Goal: Task Accomplishment & Management: Manage account settings

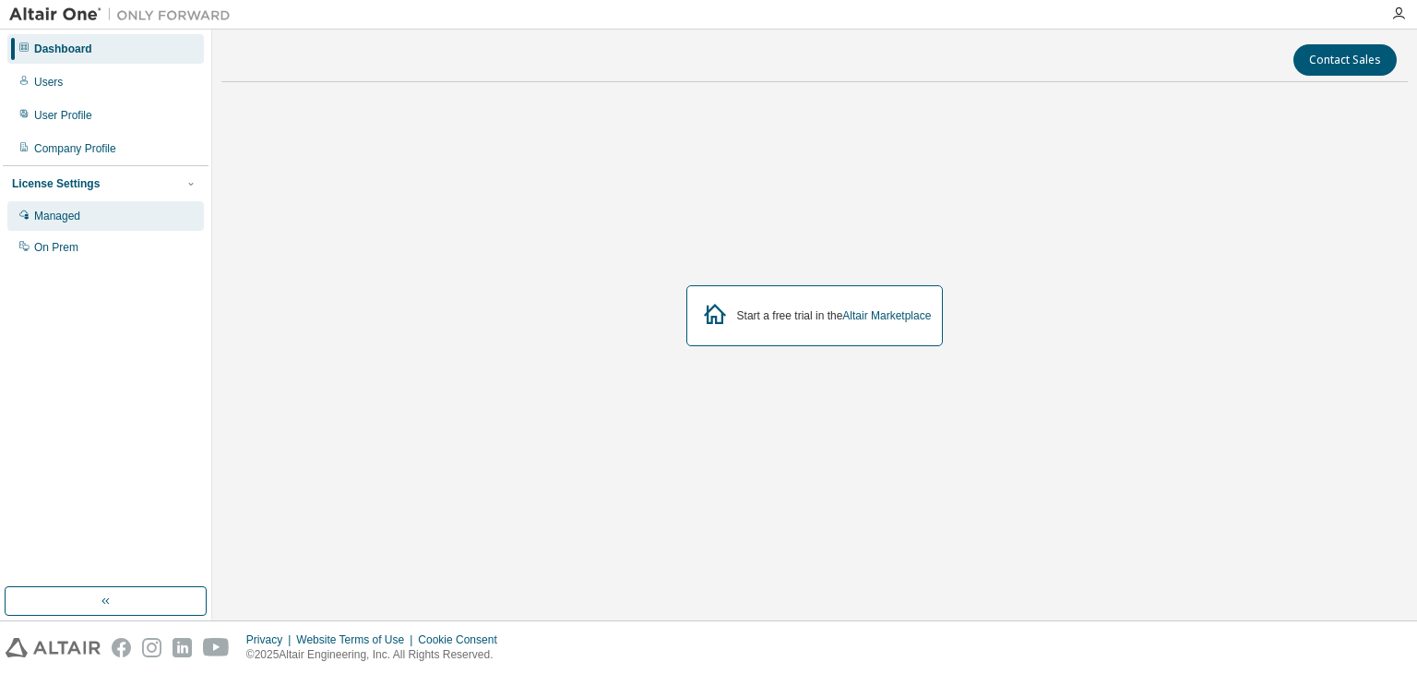
click at [87, 215] on div "Managed" at bounding box center [105, 216] width 197 height 30
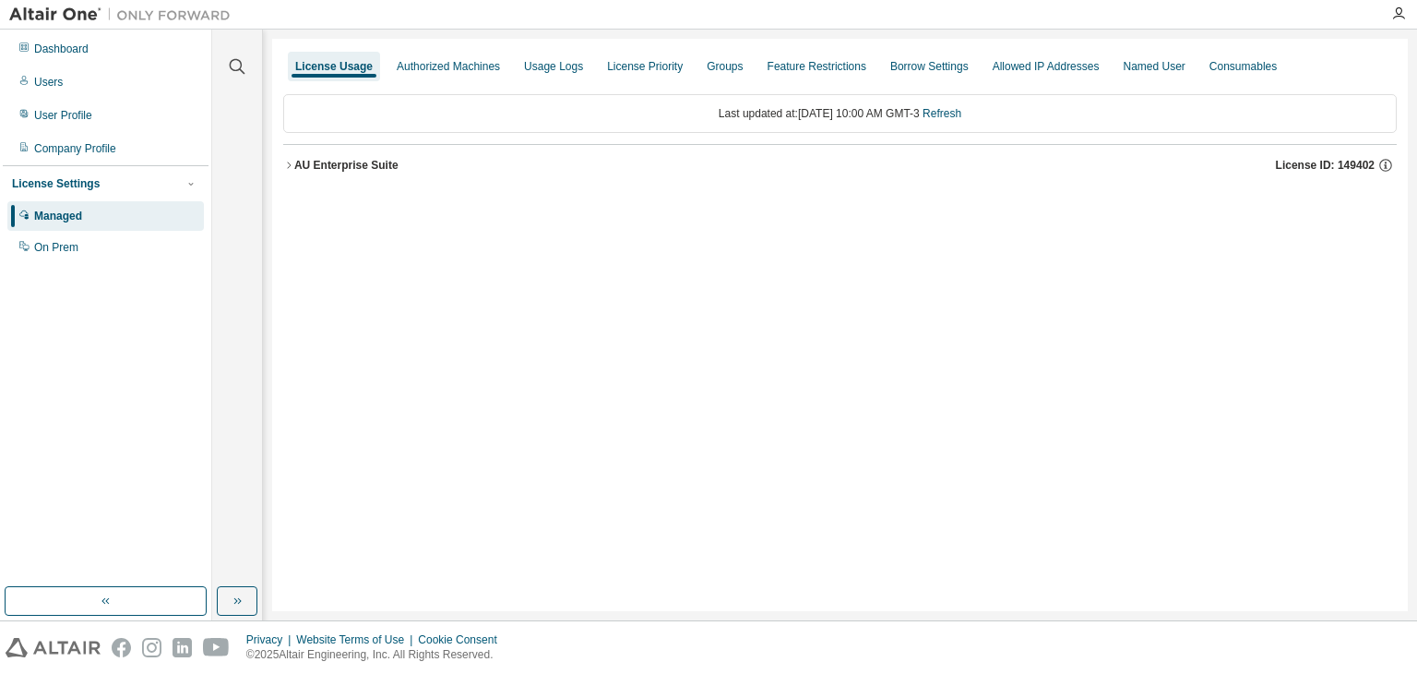
click at [295, 165] on div "AU Enterprise Suite" at bounding box center [346, 165] width 104 height 15
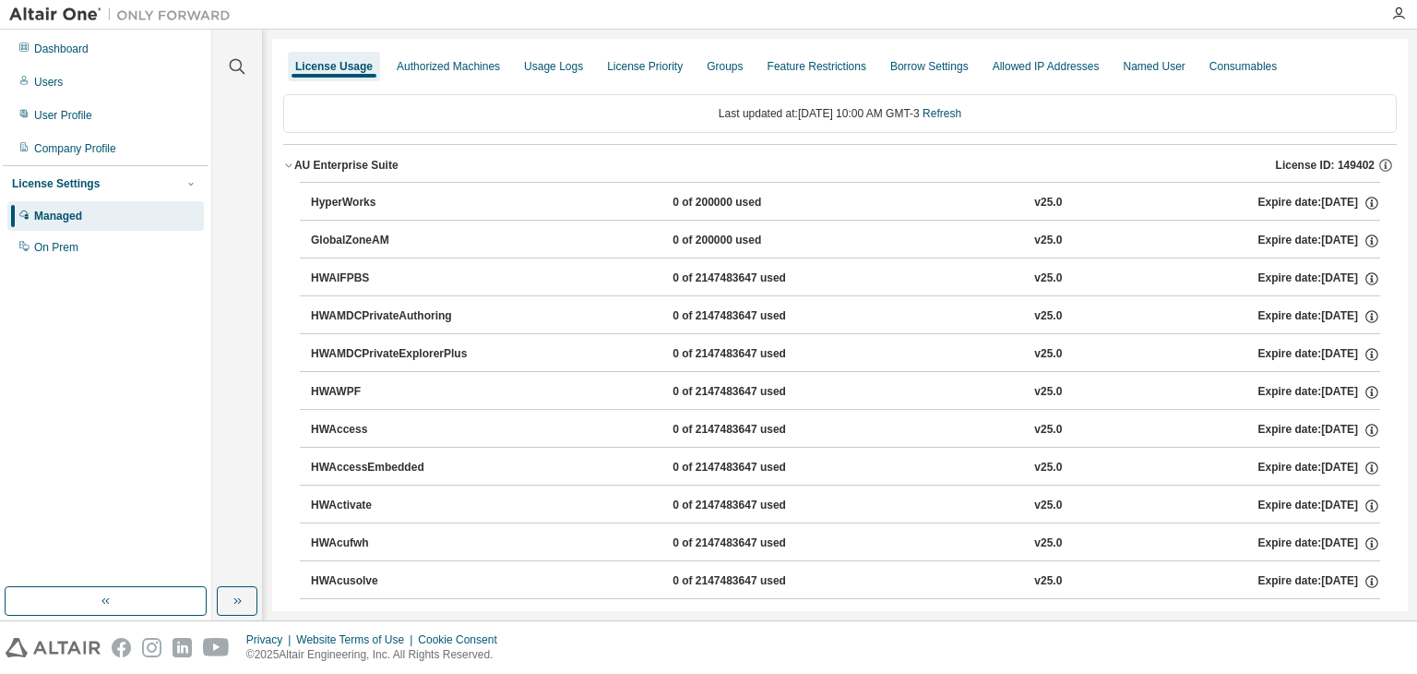
click at [294, 162] on div "AU Enterprise Suite" at bounding box center [346, 165] width 104 height 15
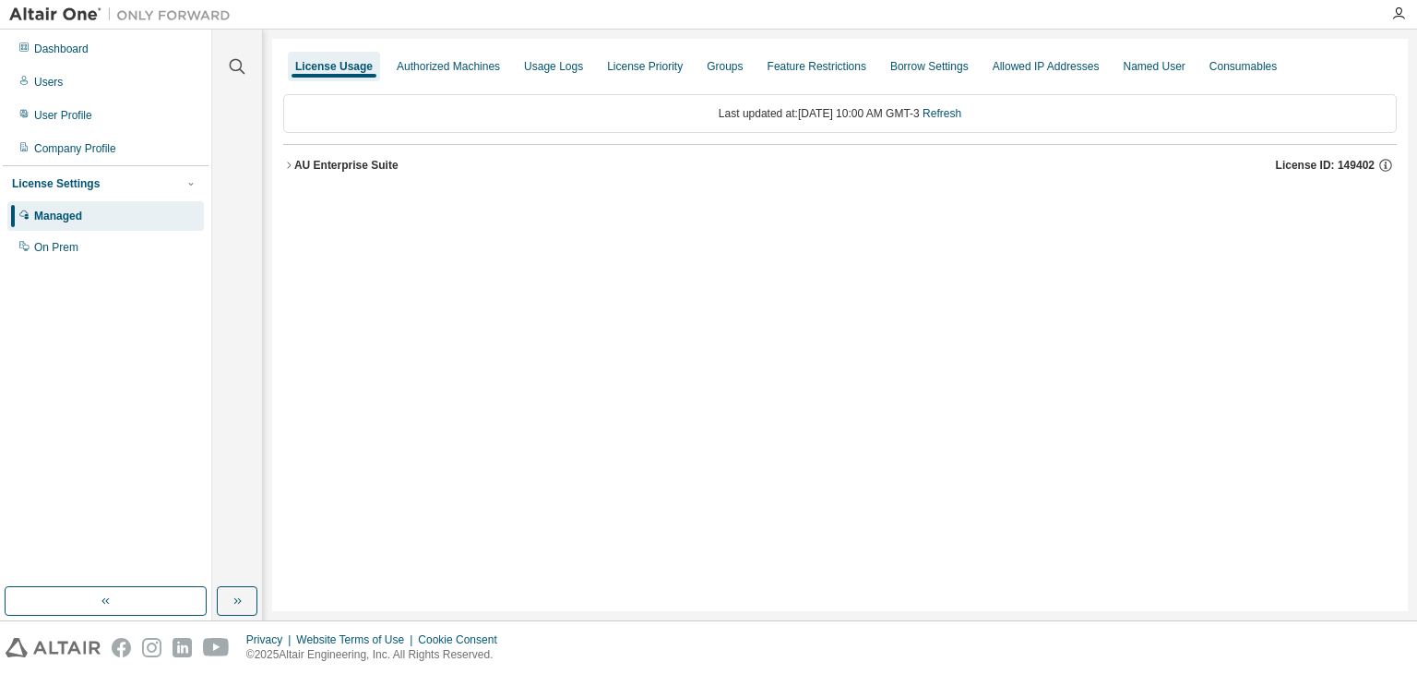
click at [294, 162] on div "AU Enterprise Suite" at bounding box center [346, 165] width 104 height 15
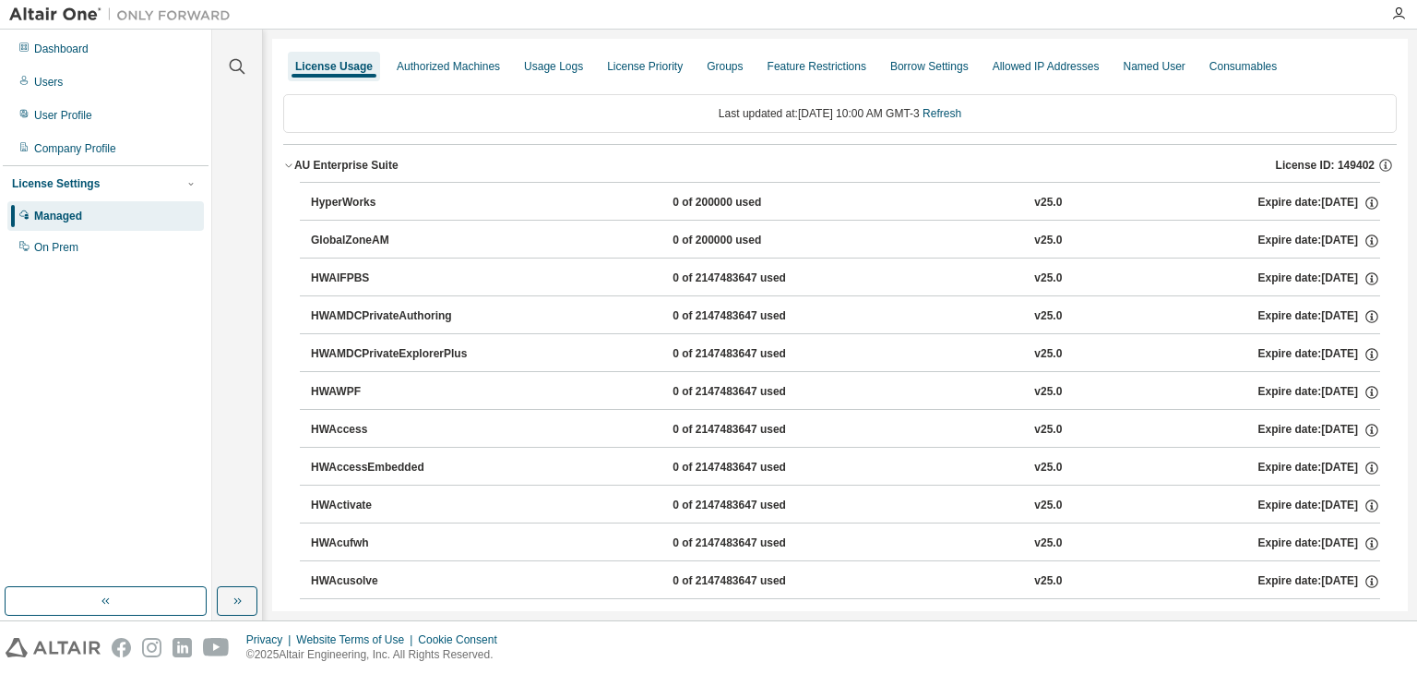
click at [294, 162] on div "AU Enterprise Suite" at bounding box center [346, 165] width 104 height 15
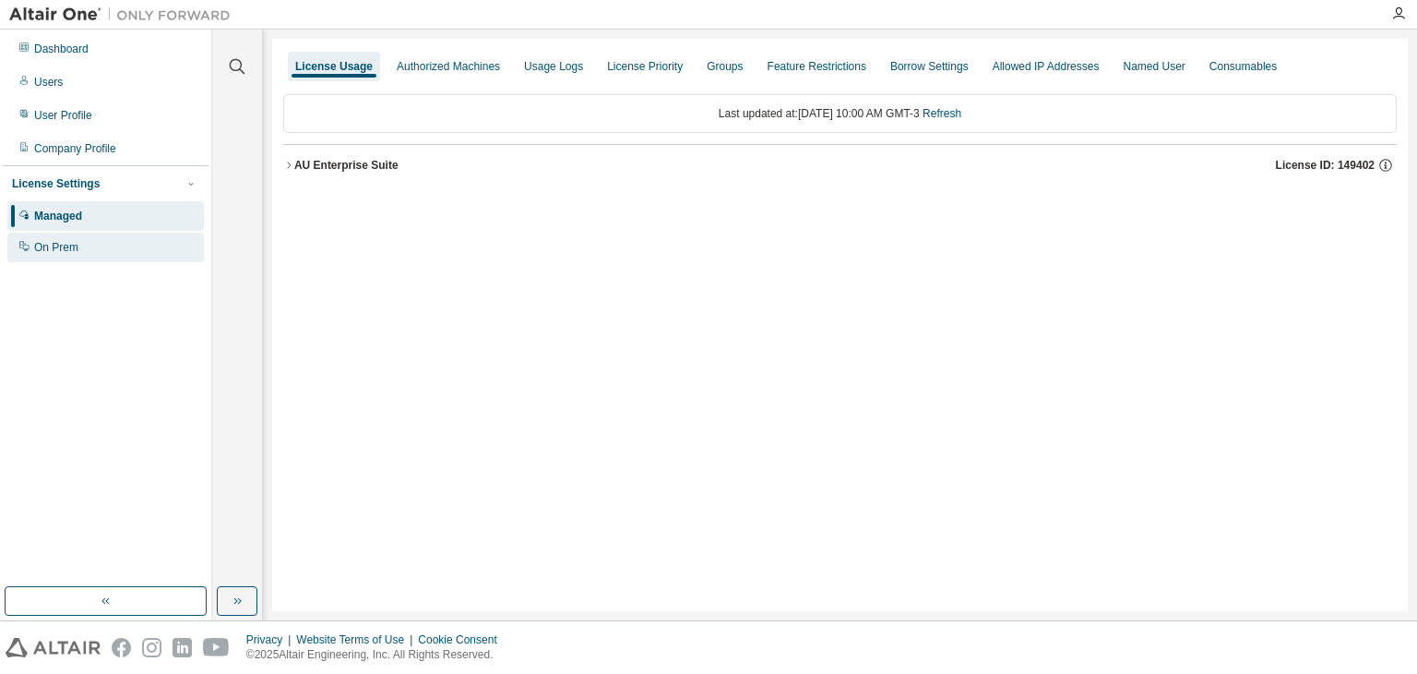
click at [78, 250] on div "On Prem" at bounding box center [105, 248] width 197 height 30
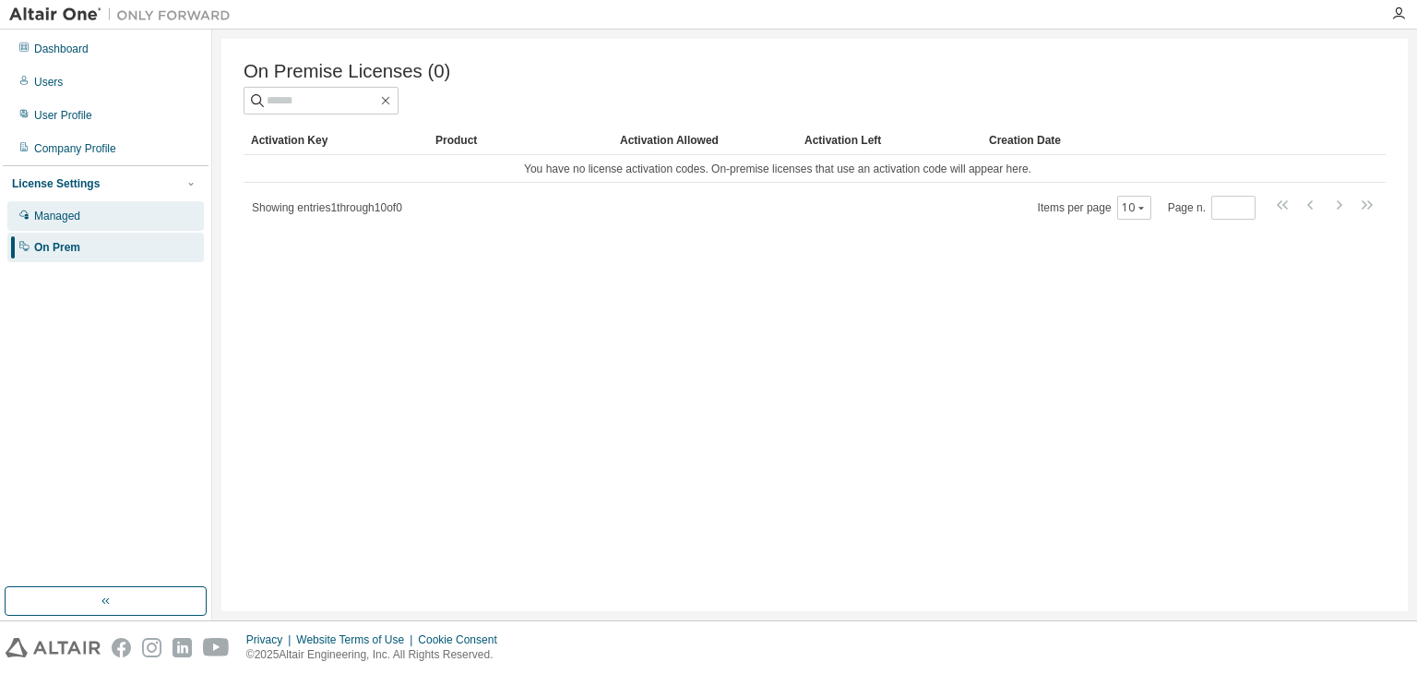
click at [148, 204] on div "Managed" at bounding box center [105, 216] width 197 height 30
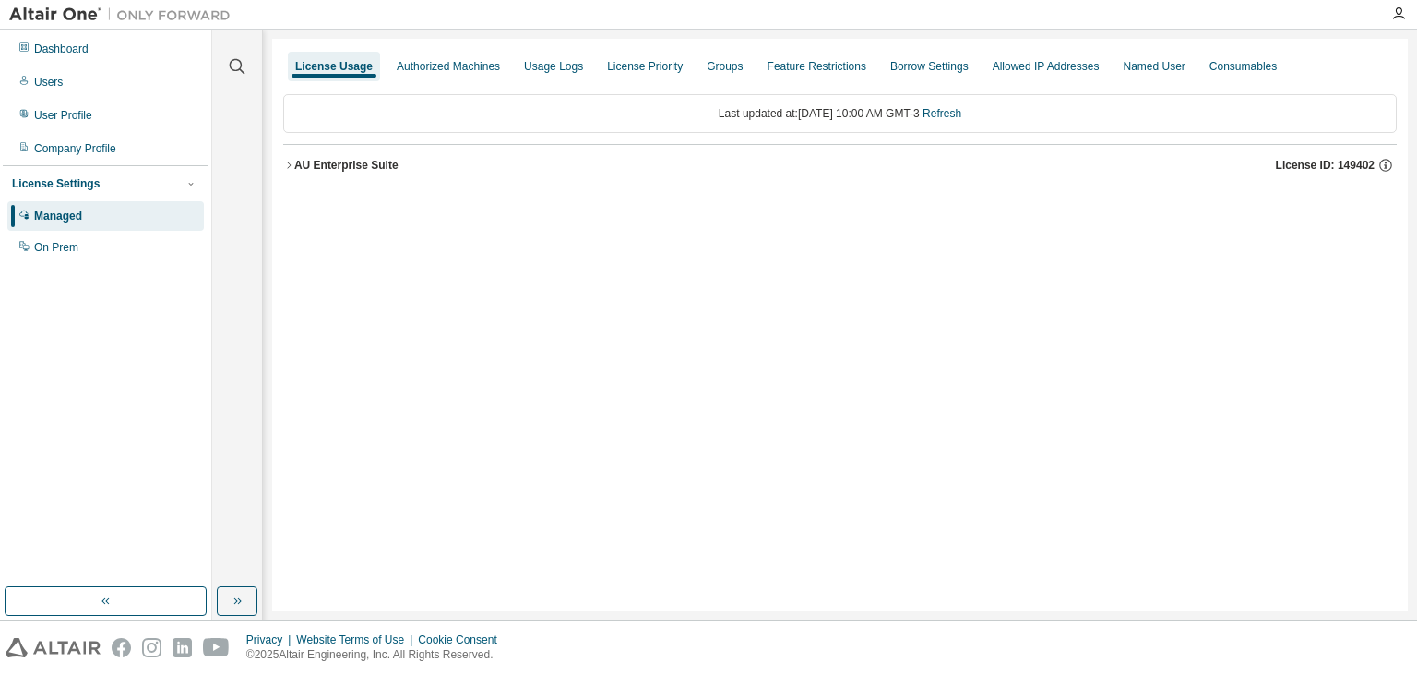
click at [365, 179] on button "AU Enterprise Suite License ID: 149402" at bounding box center [840, 165] width 1114 height 41
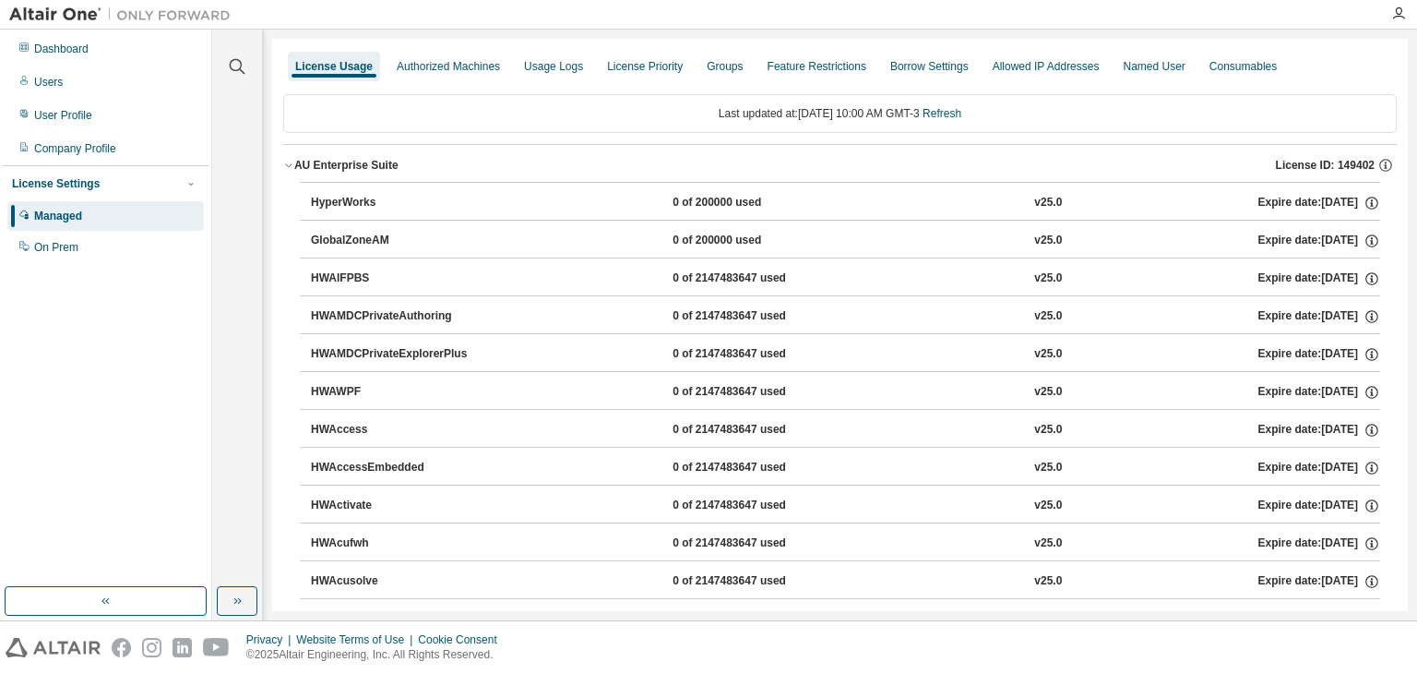
click at [375, 204] on div "HyperWorks" at bounding box center [394, 203] width 166 height 17
click at [1364, 202] on icon "button" at bounding box center [1372, 203] width 17 height 17
click at [1344, 296] on button "HWAMDCPrivateAuthoring 0 of 2147483647 used v25.0 Expire date: 2026-05-29" at bounding box center [846, 316] width 1070 height 41
click at [1368, 236] on icon "button" at bounding box center [1372, 240] width 13 height 13
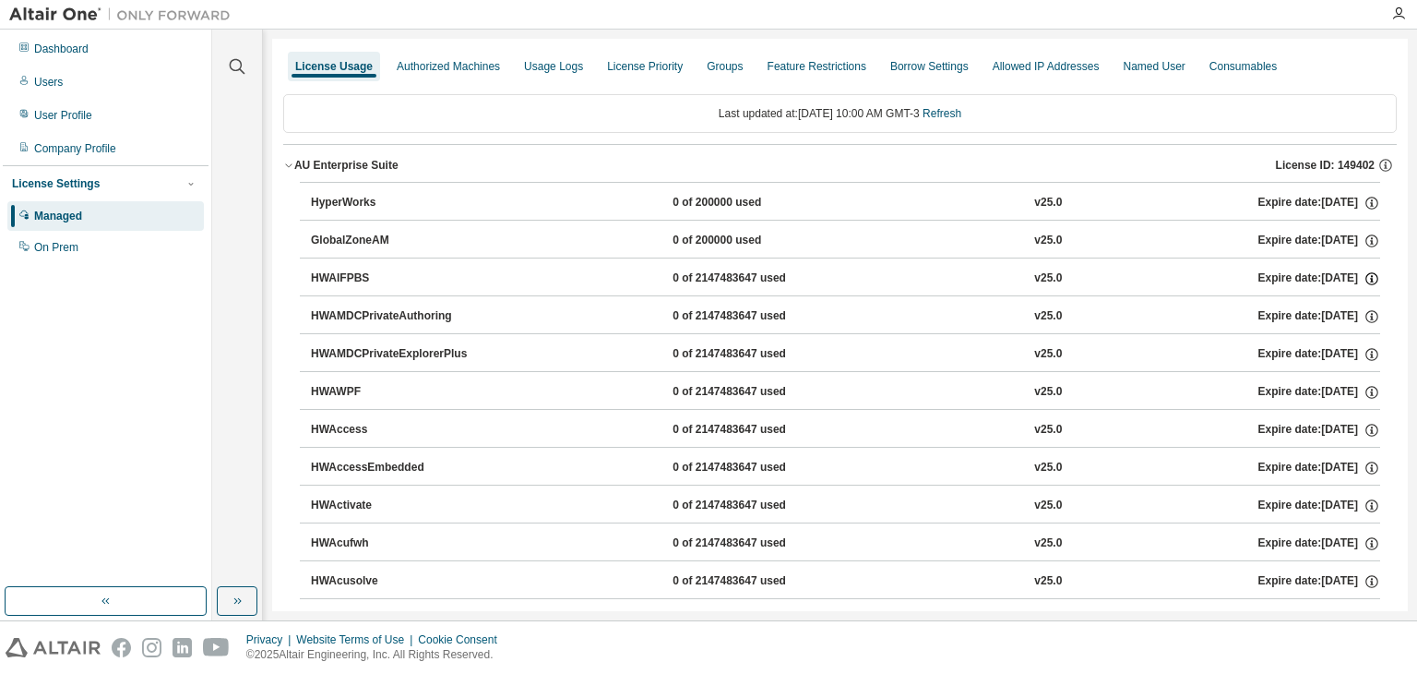
click at [1368, 285] on icon "button" at bounding box center [1372, 278] width 17 height 17
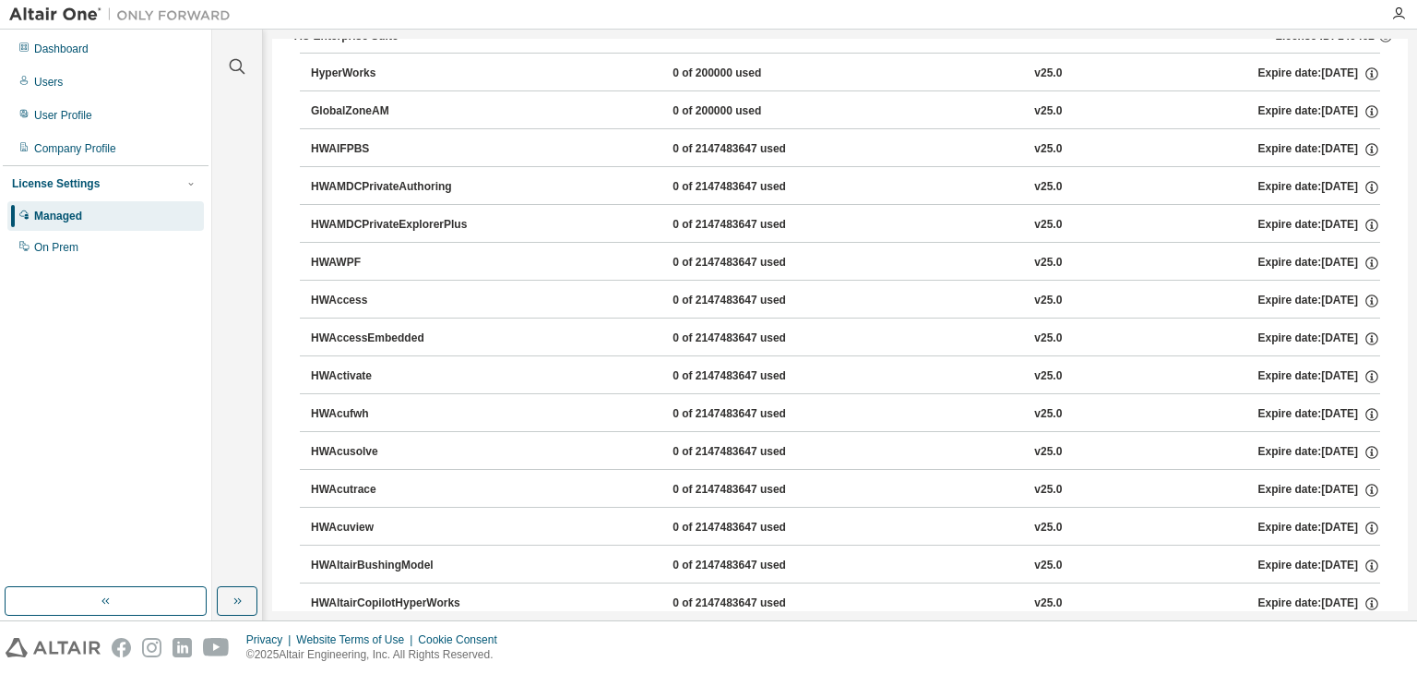
scroll to position [144, 0]
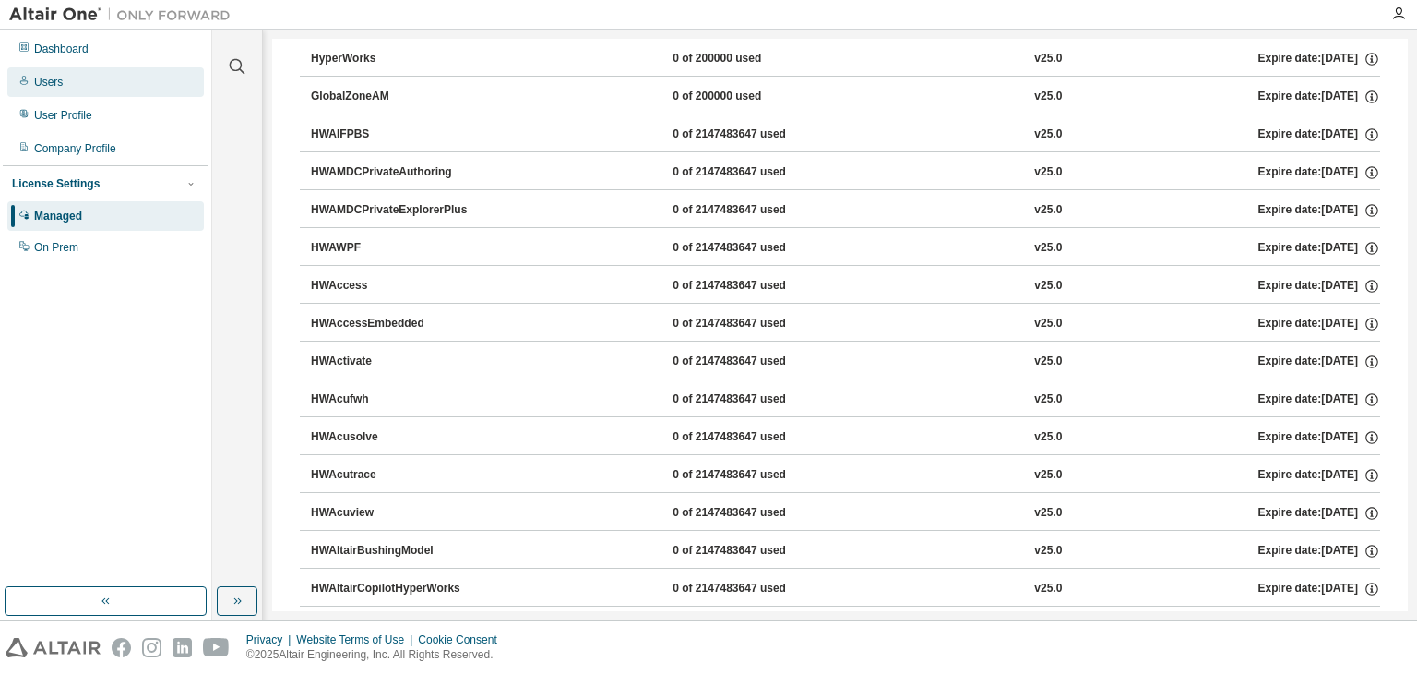
click at [69, 81] on div "Users" at bounding box center [105, 82] width 197 height 30
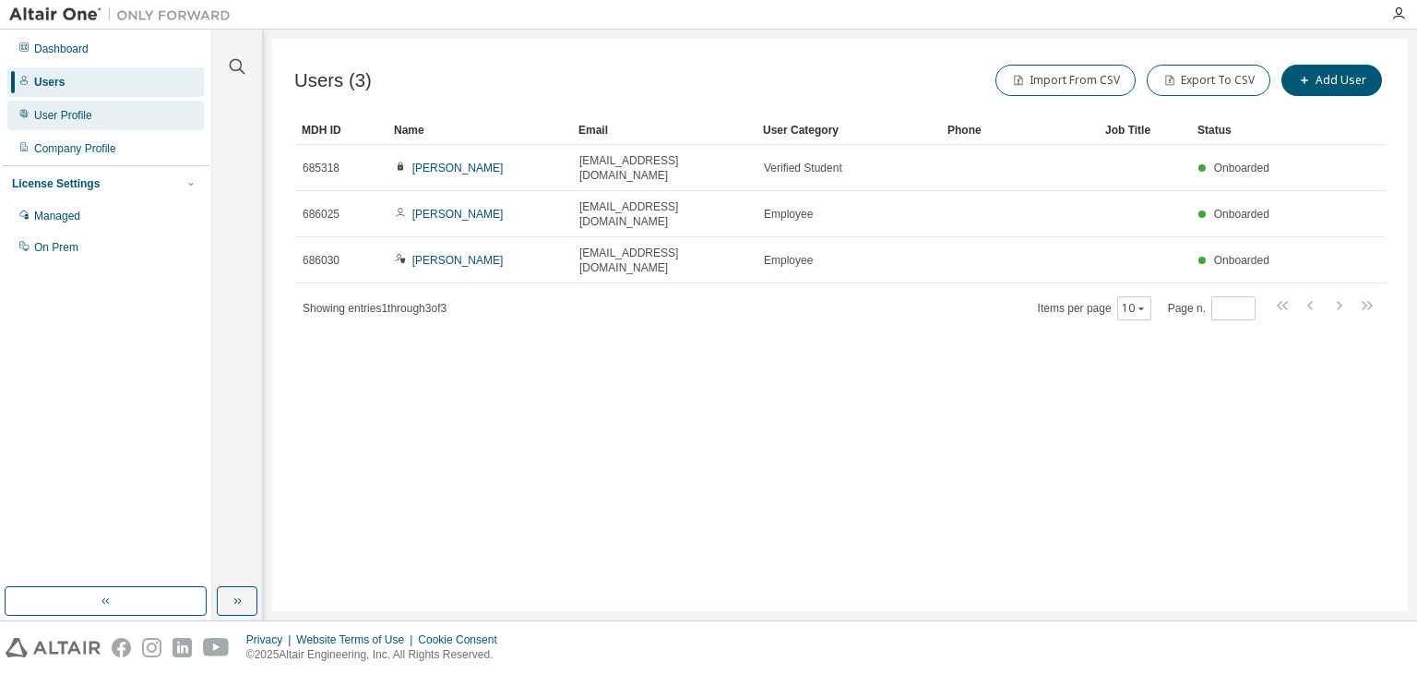
click at [116, 115] on div "User Profile" at bounding box center [105, 116] width 197 height 30
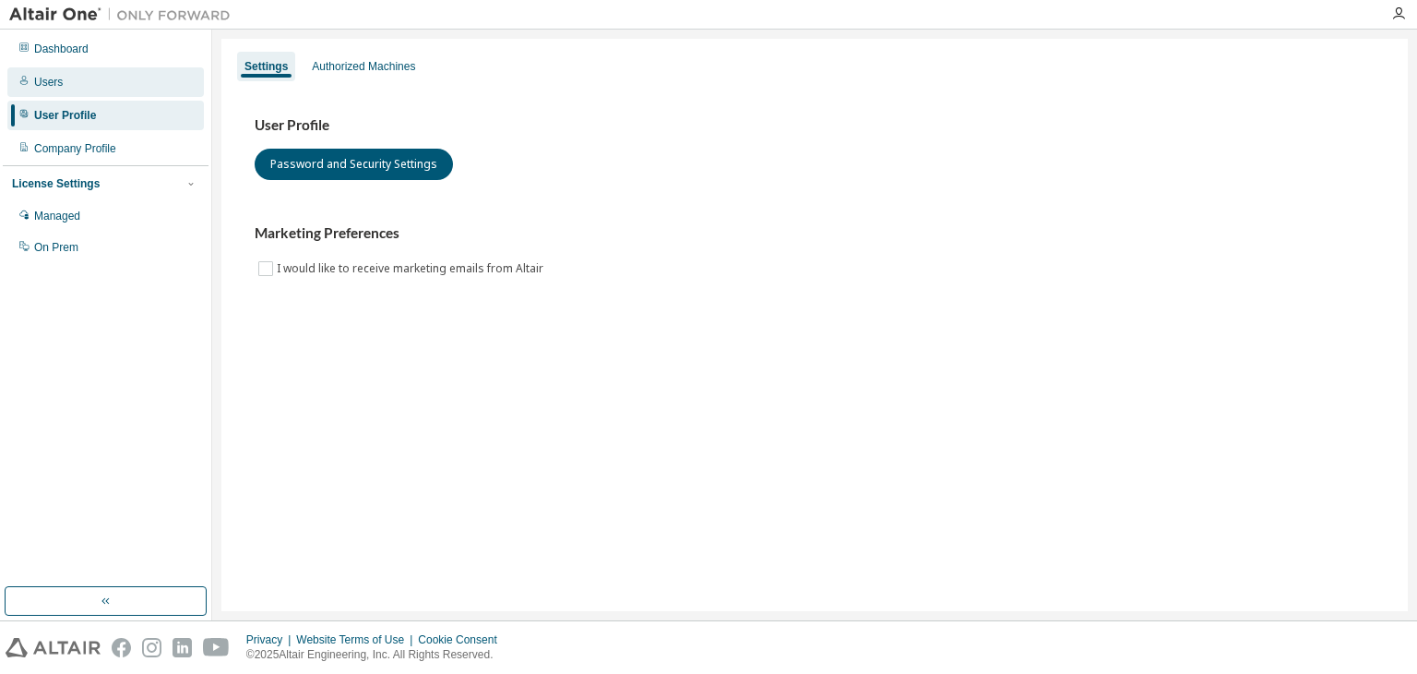
click at [113, 82] on div "Users" at bounding box center [105, 82] width 197 height 30
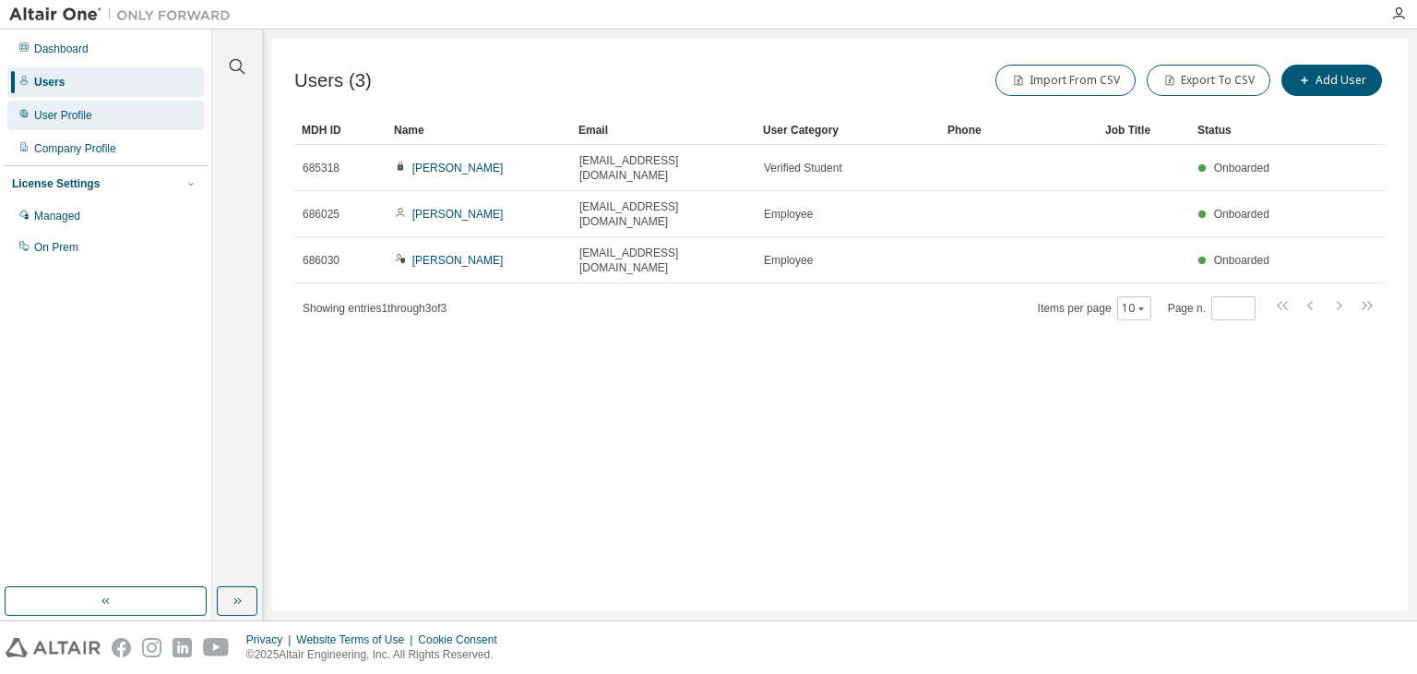
click at [112, 125] on div "User Profile" at bounding box center [105, 116] width 197 height 30
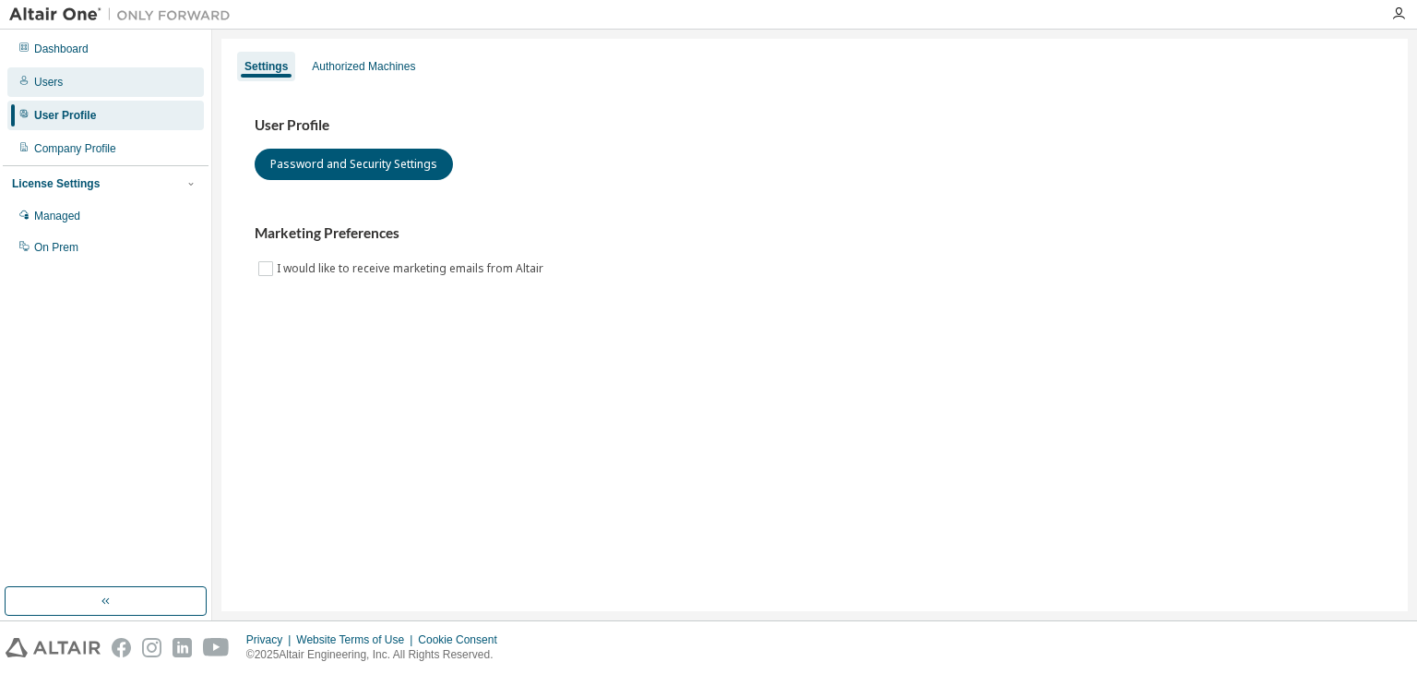
click at [115, 88] on div "Users" at bounding box center [105, 82] width 197 height 30
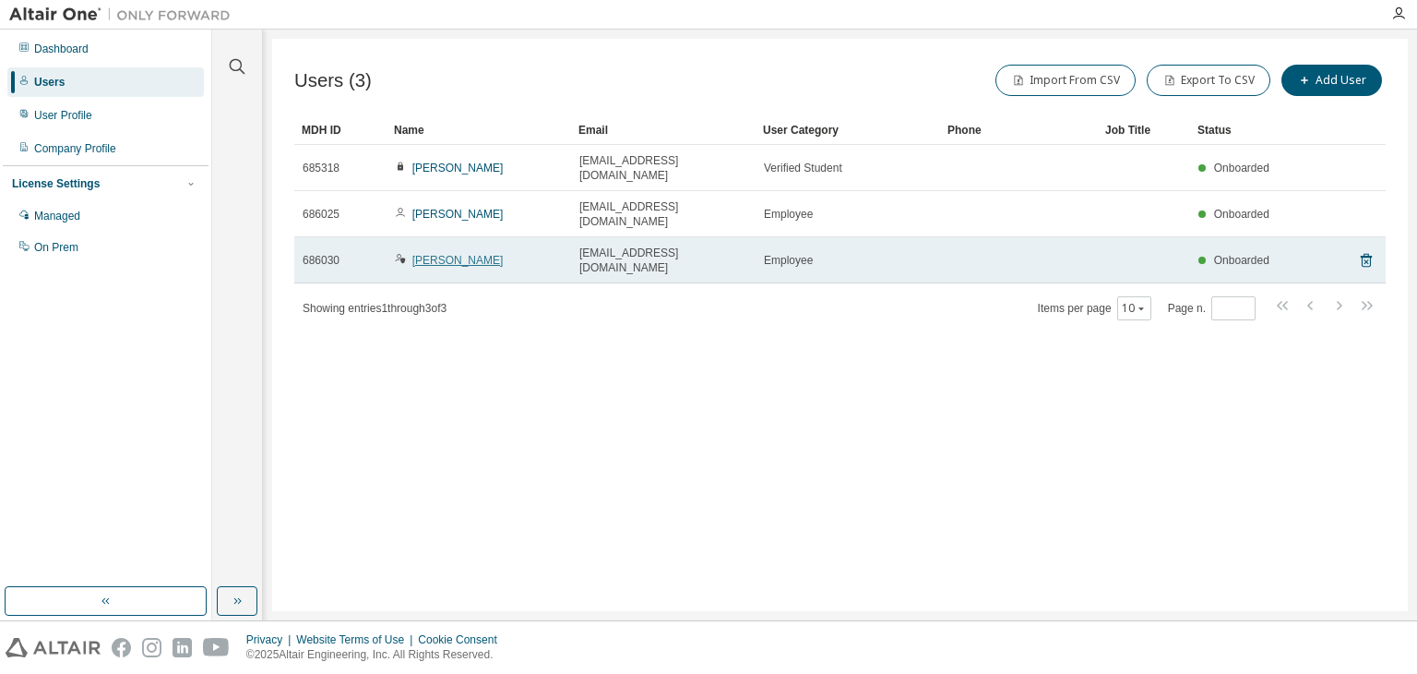
click at [478, 254] on link "Arthur Figueiredo" at bounding box center [457, 260] width 91 height 13
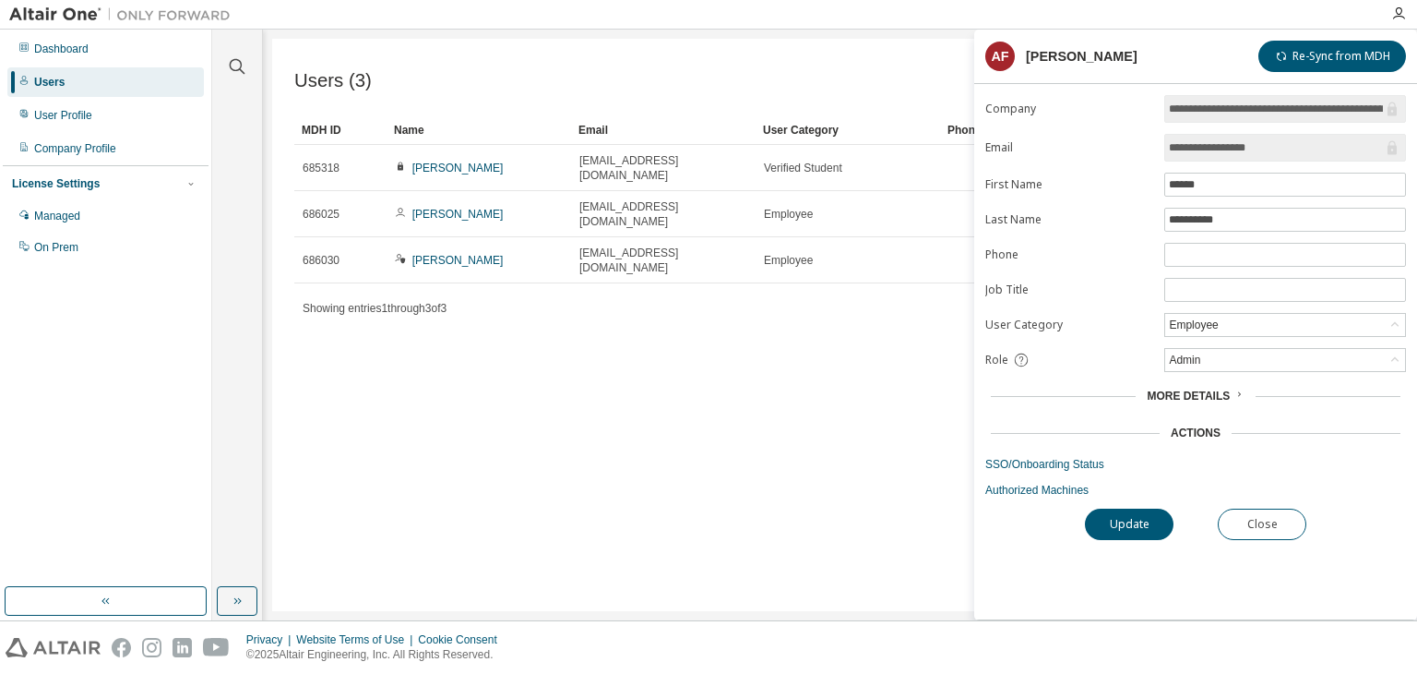
click at [747, 418] on div "Users (3) Import From CSV Export To CSV Add User Clear Load Save Save As Field …" at bounding box center [840, 325] width 1136 height 572
click at [78, 94] on div "Users" at bounding box center [105, 82] width 197 height 30
click at [75, 107] on div "User Profile" at bounding box center [105, 116] width 197 height 30
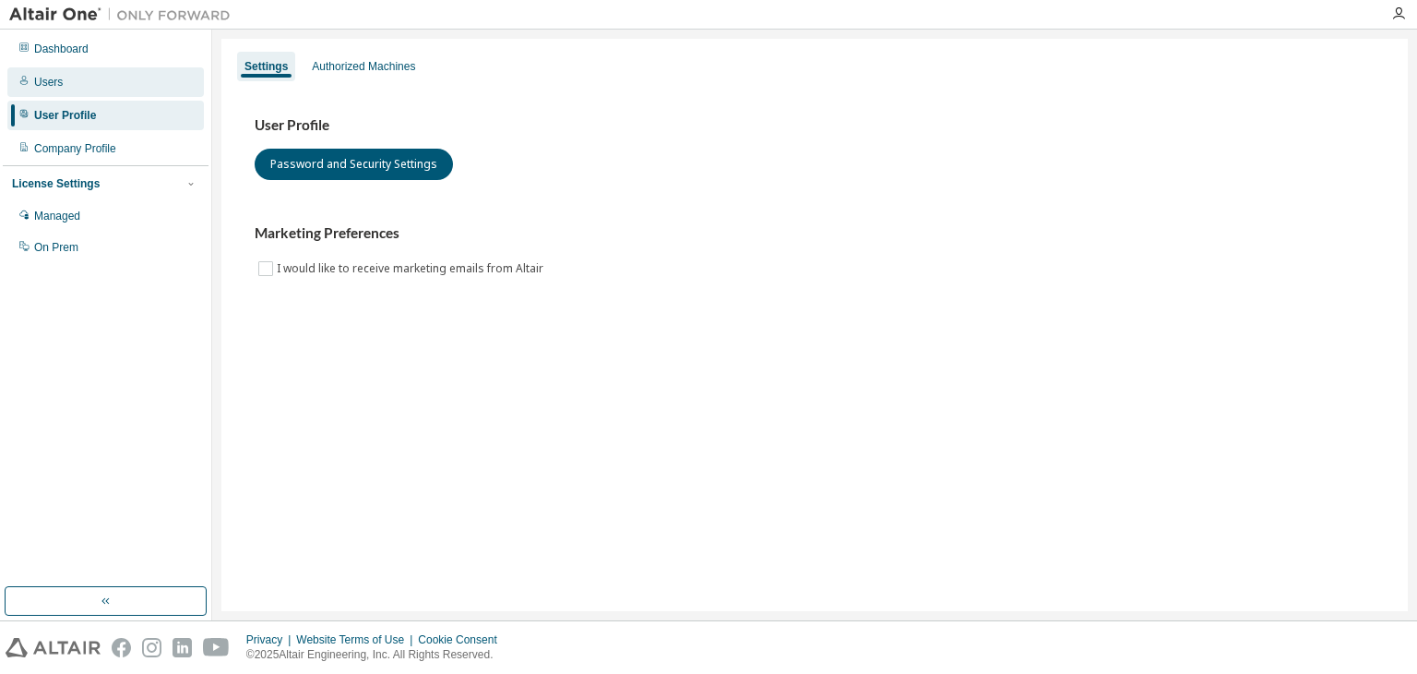
click at [75, 92] on div "Users" at bounding box center [105, 82] width 197 height 30
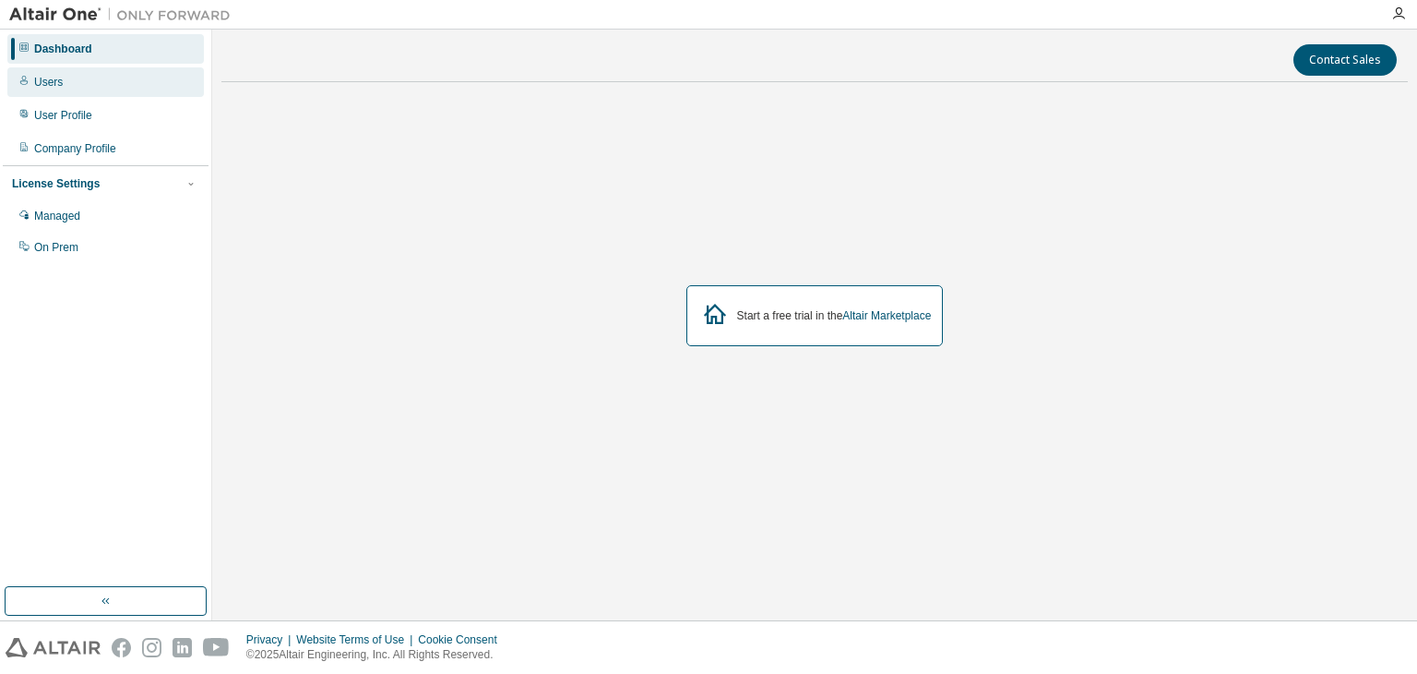
click at [100, 87] on div "Users" at bounding box center [105, 82] width 197 height 30
